Goal: Task Accomplishment & Management: Manage account settings

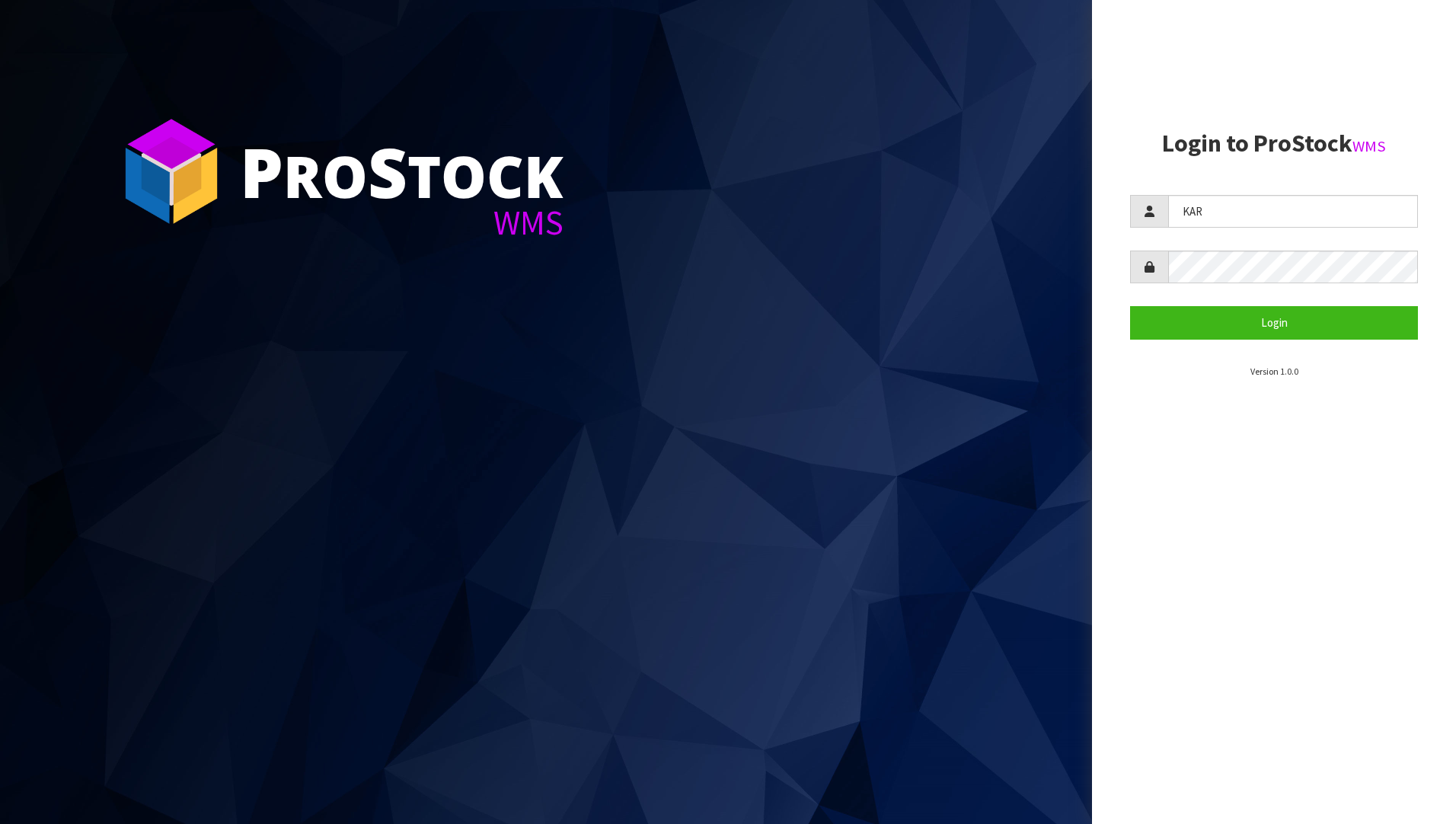
click at [901, 200] on div "P ro S tock WMS Login to ProStock WMS KAR Login Version 1.0.0" at bounding box center [728, 412] width 1456 height 824
click at [1299, 315] on button "Login" at bounding box center [1273, 322] width 288 height 33
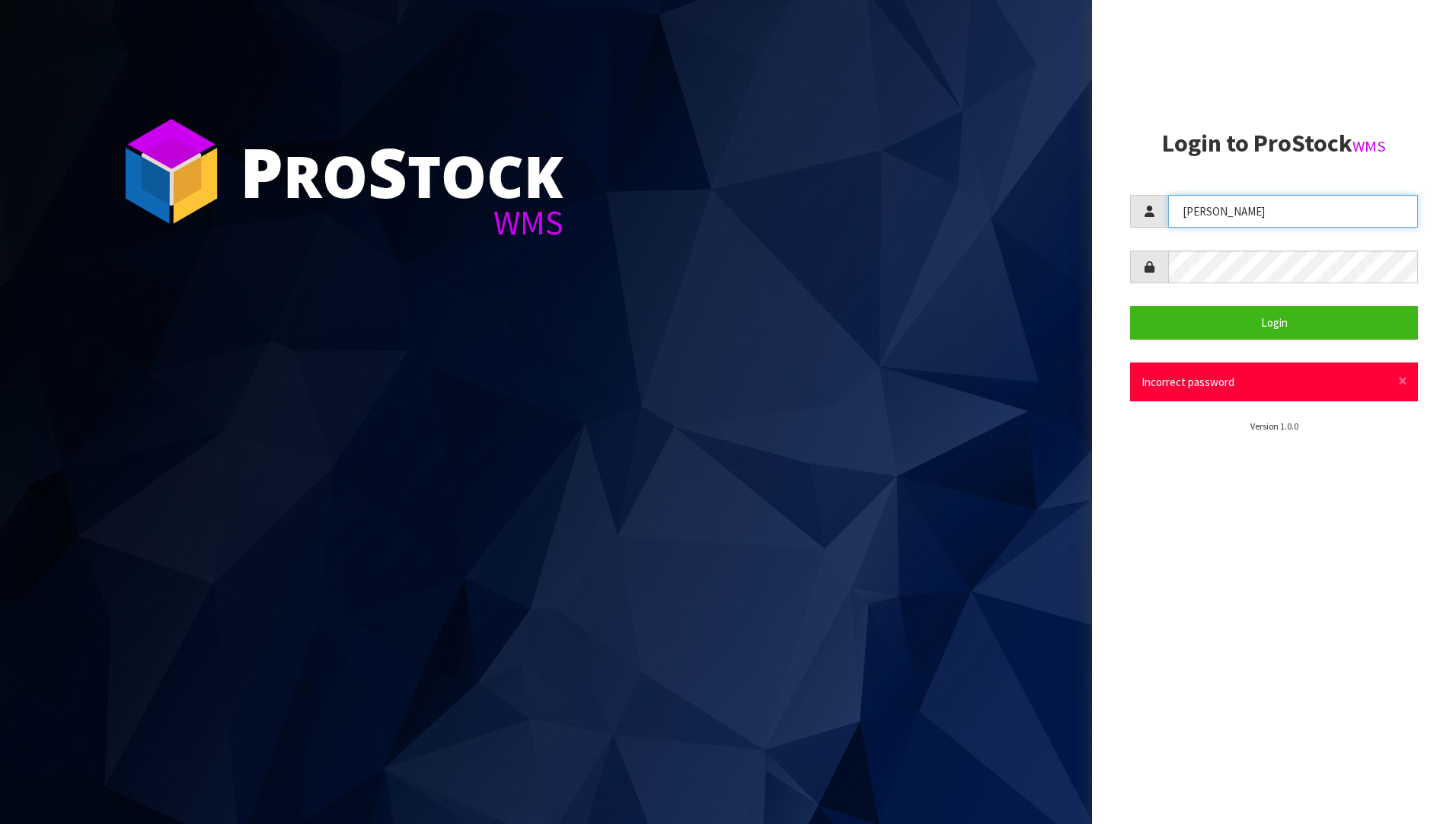
drag, startPoint x: 1251, startPoint y: 212, endPoint x: 993, endPoint y: 217, distance: 258.0
click at [992, 217] on div "P ro S tock WMS Login to ProStock WMS [PERSON_NAME] Login × Close Incorrect pas…" at bounding box center [728, 412] width 1456 height 824
type input "[PERSON_NAME]"
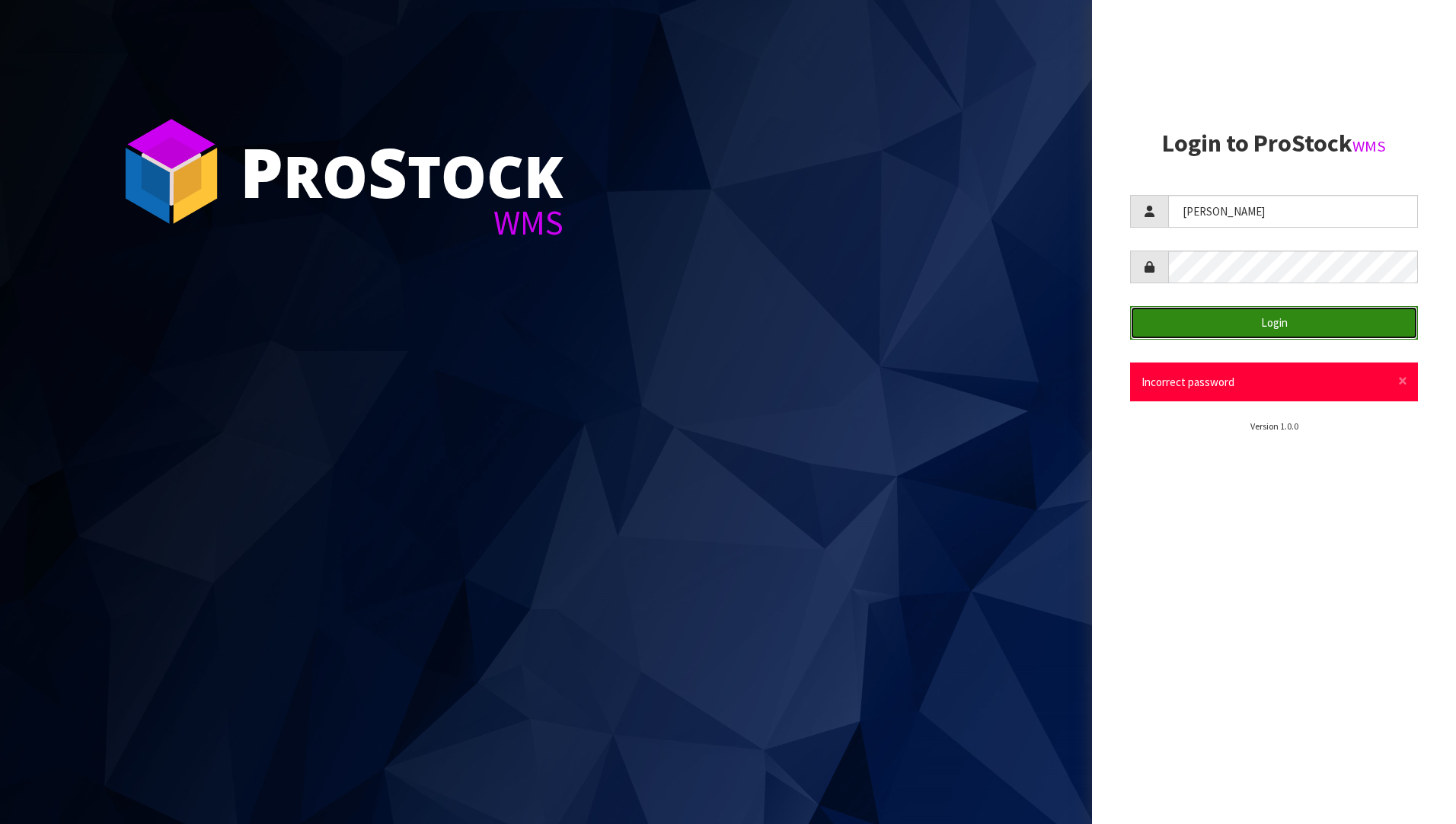
click at [1256, 310] on button "Login" at bounding box center [1273, 322] width 288 height 33
click at [1240, 315] on button "Login" at bounding box center [1273, 322] width 288 height 33
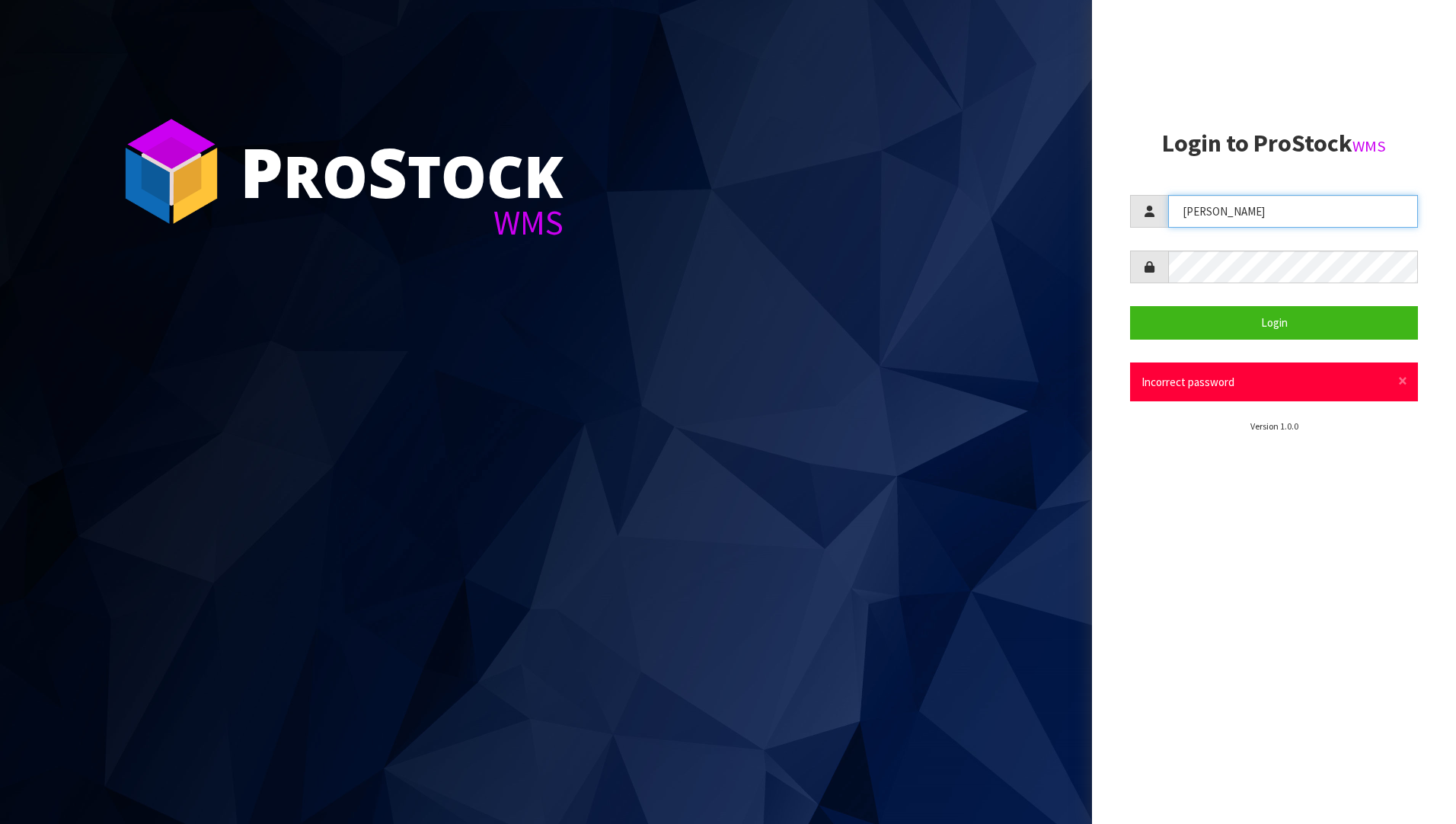
drag, startPoint x: 1233, startPoint y: 216, endPoint x: 1082, endPoint y: 254, distance: 155.7
click at [1082, 254] on div "P ro S tock WMS Login to ProStock WMS [PERSON_NAME] Login × Close Incorrect pas…" at bounding box center [728, 412] width 1456 height 824
drag, startPoint x: 1251, startPoint y: 234, endPoint x: 1252, endPoint y: 227, distance: 7.1
click at [1252, 227] on form "[PERSON_NAME] Login × Close Incorrect password" at bounding box center [1273, 298] width 288 height 206
drag, startPoint x: 1248, startPoint y: 216, endPoint x: 984, endPoint y: 227, distance: 264.2
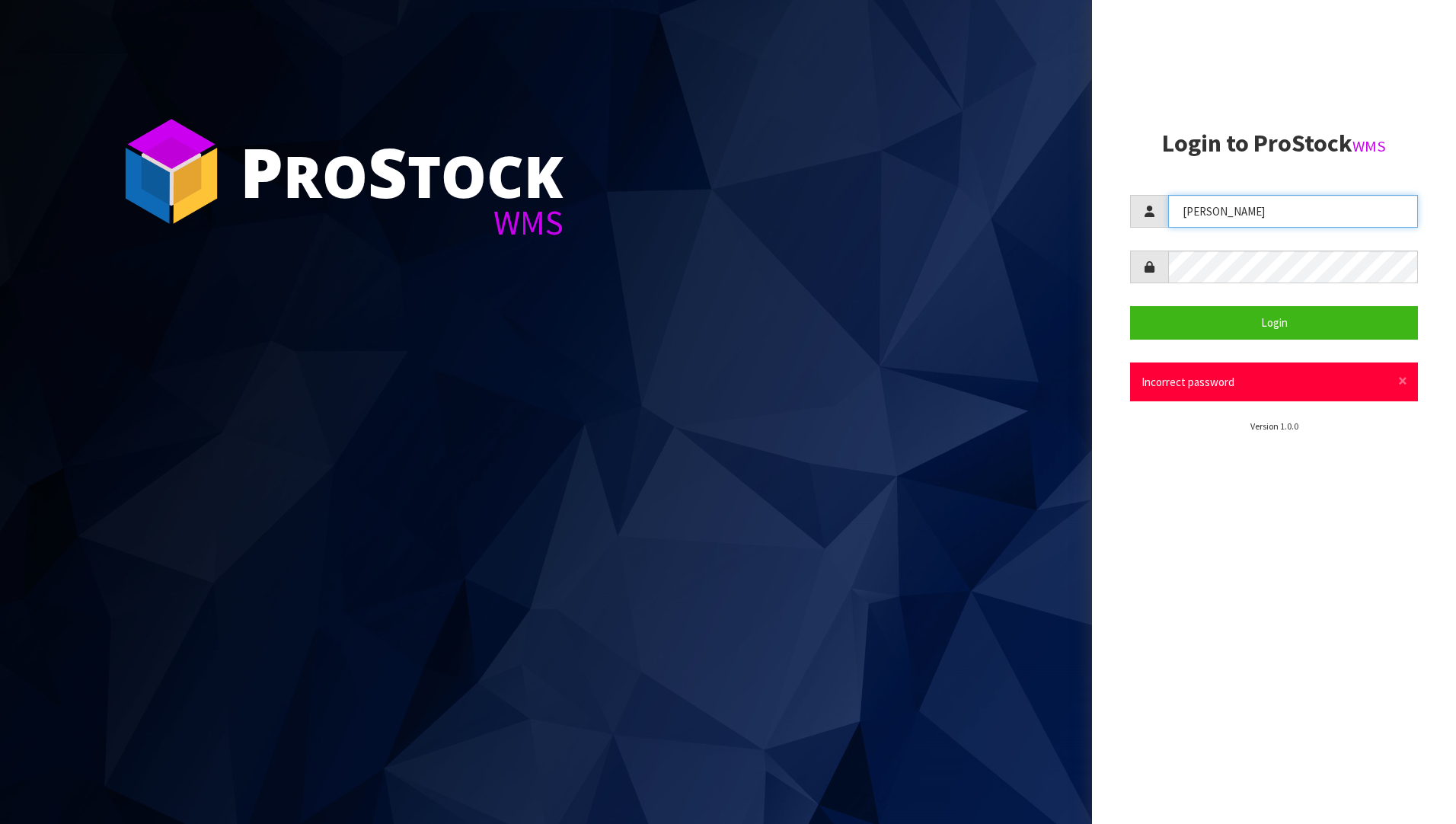
click at [983, 227] on div "P ro S tock WMS Login to ProStock WMS [PERSON_NAME] Login × Close Incorrect pas…" at bounding box center [728, 412] width 1456 height 824
type input "H"
type input "[PERSON_NAME]"
click at [1130, 306] on button "Login" at bounding box center [1273, 322] width 288 height 33
